Goal: Task Accomplishment & Management: Use online tool/utility

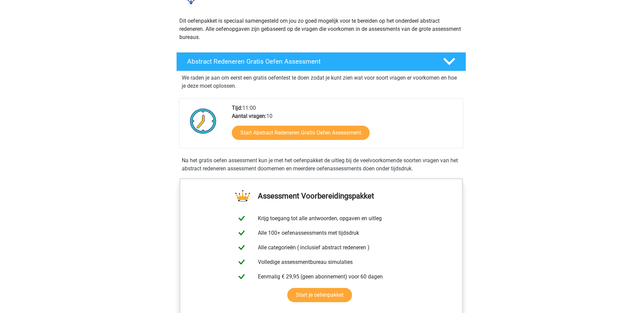
scroll to position [102, 0]
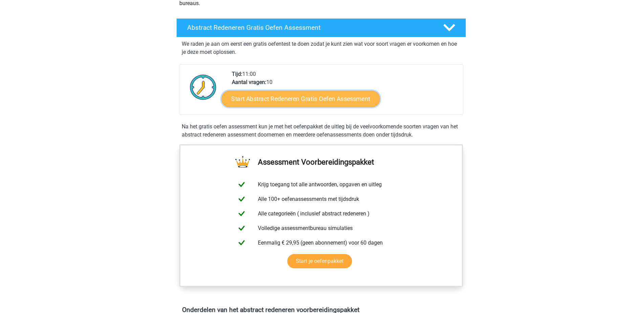
click at [279, 99] on link "Start Abstract Redeneren Gratis Oefen Assessment" at bounding box center [300, 98] width 158 height 16
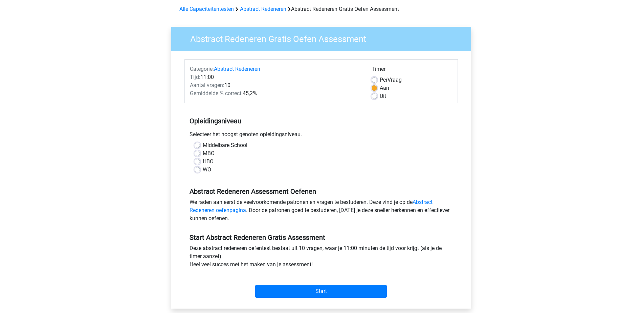
scroll to position [68, 0]
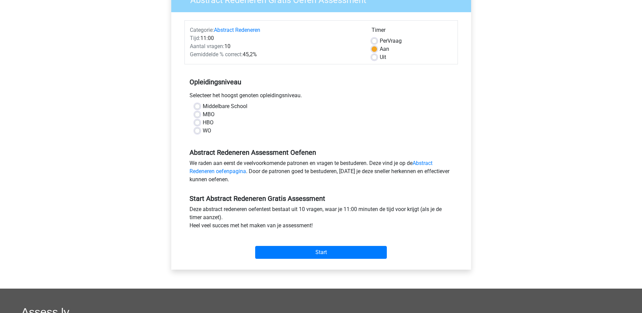
click at [203, 122] on label "HBO" at bounding box center [208, 122] width 11 height 8
click at [199, 122] on input "HBO" at bounding box center [197, 121] width 5 height 7
radio input "true"
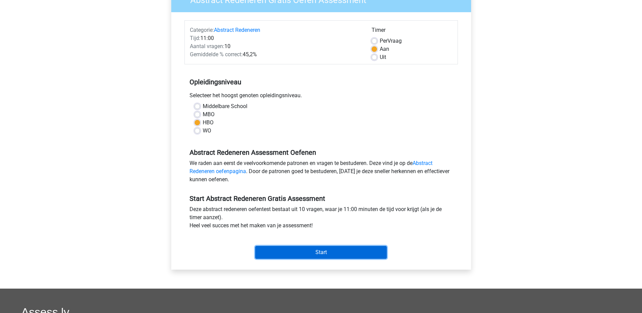
click at [297, 248] on input "Start" at bounding box center [321, 252] width 132 height 13
